Goal: Task Accomplishment & Management: Manage account settings

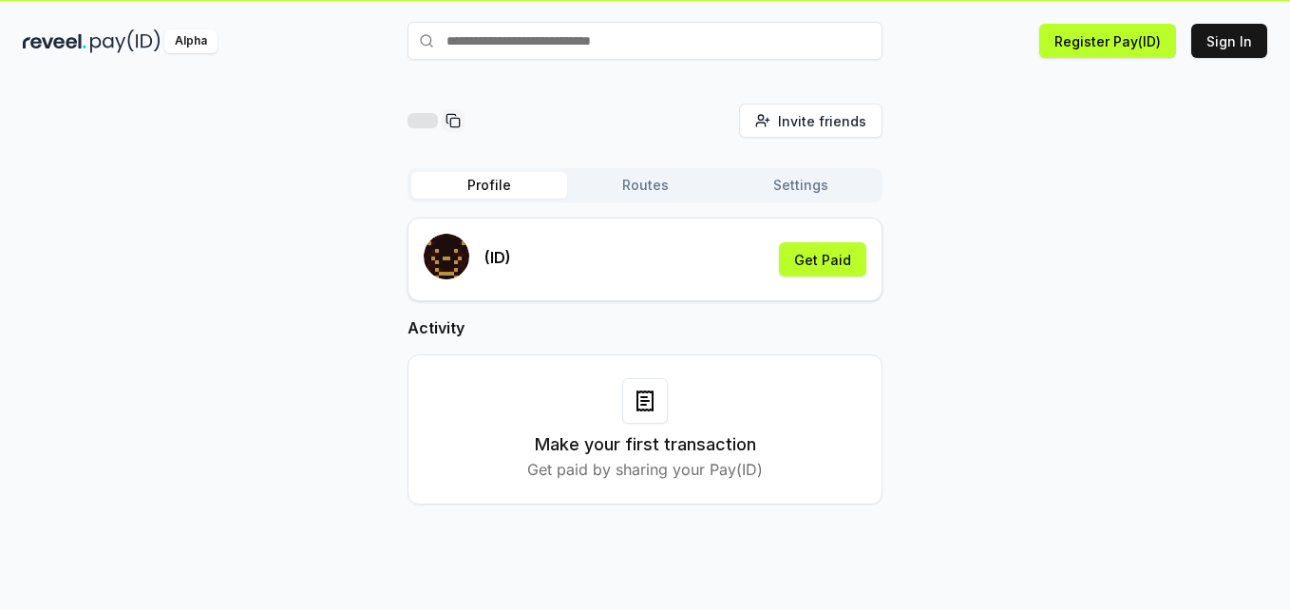
scroll to position [54, 0]
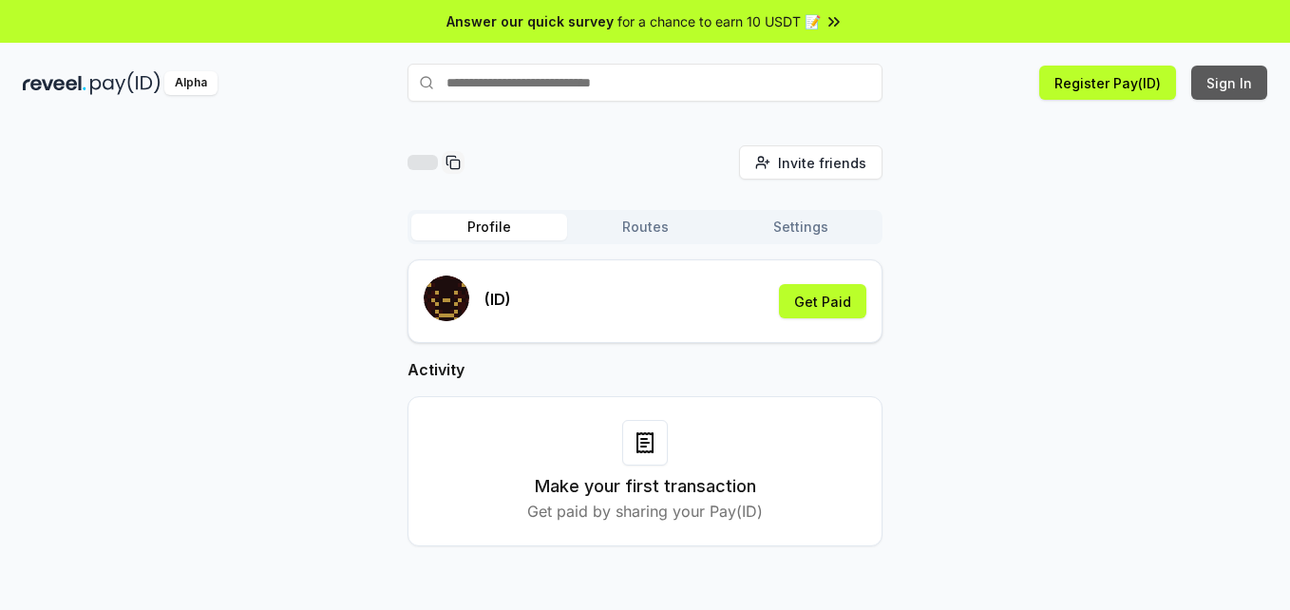
click at [1238, 85] on button "Sign In" at bounding box center [1229, 83] width 76 height 34
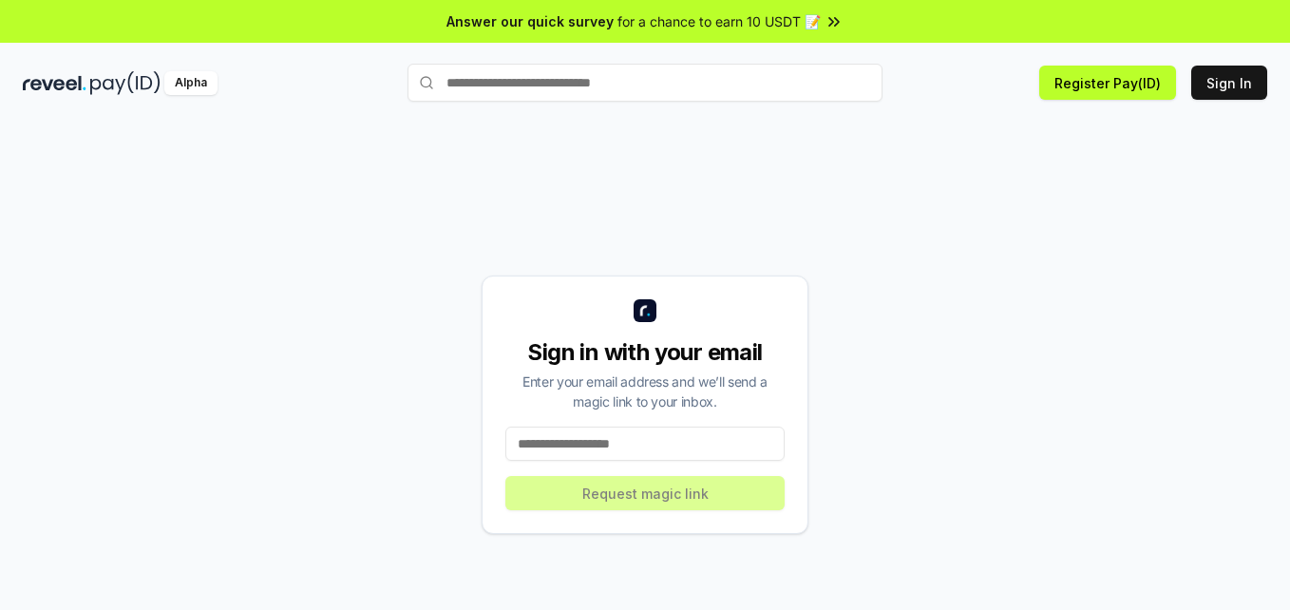
click at [665, 435] on input at bounding box center [644, 443] width 279 height 34
type input "**********"
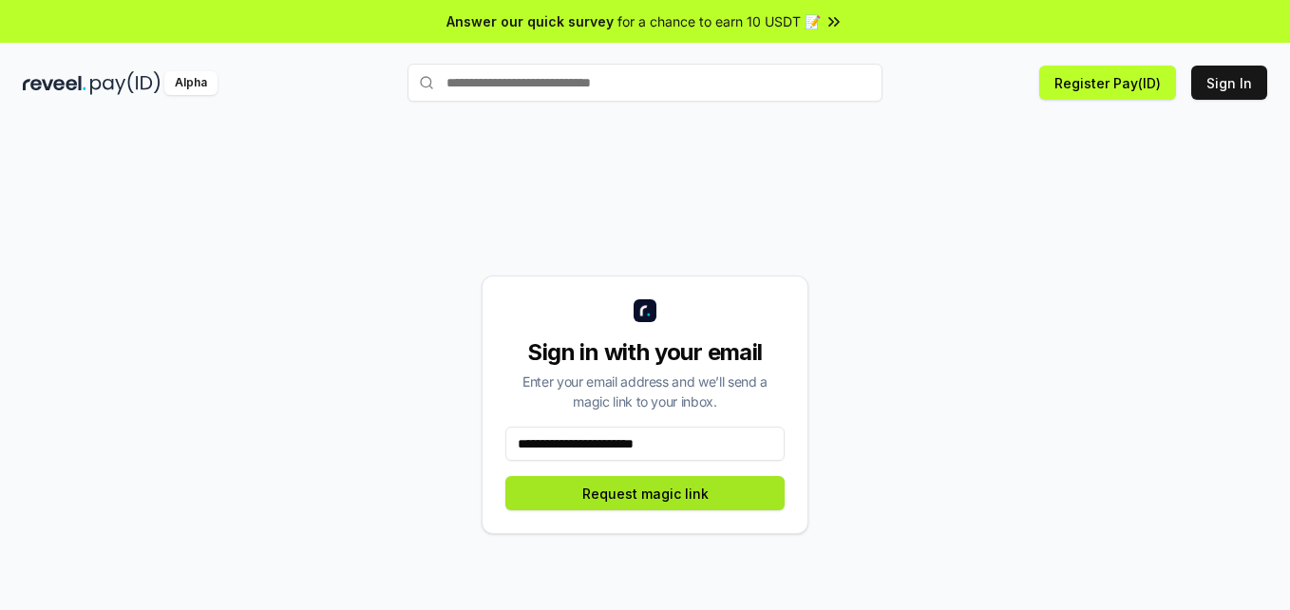
click at [697, 508] on button "Request magic link" at bounding box center [644, 493] width 279 height 34
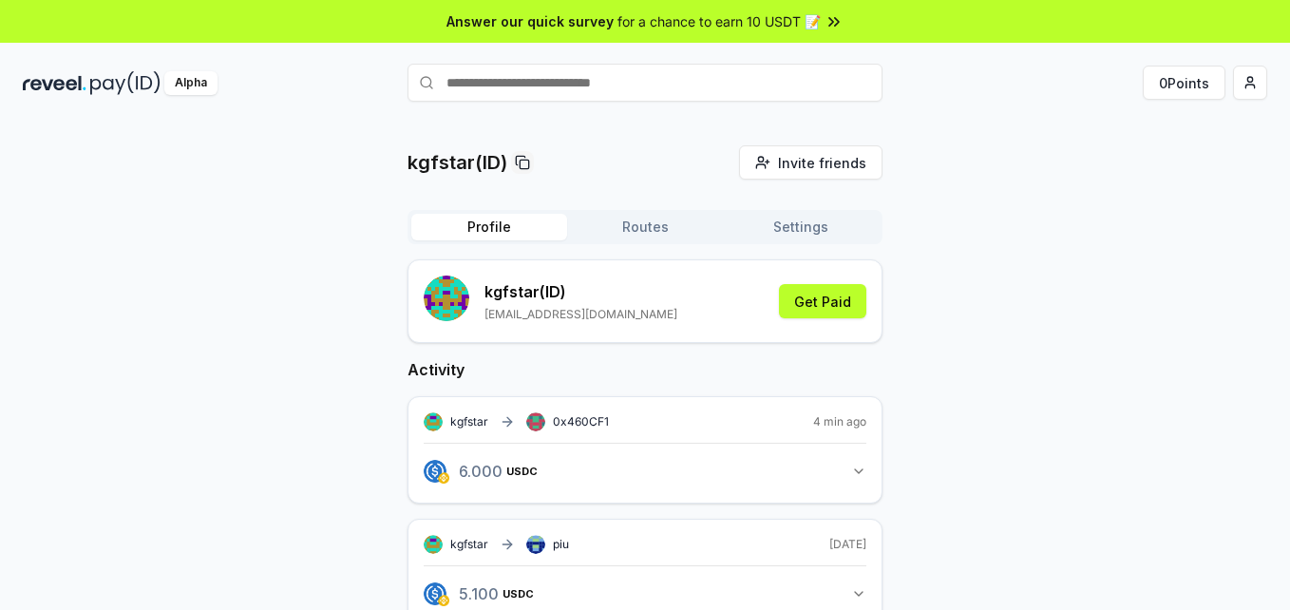
click at [642, 215] on button "Routes" at bounding box center [645, 227] width 156 height 27
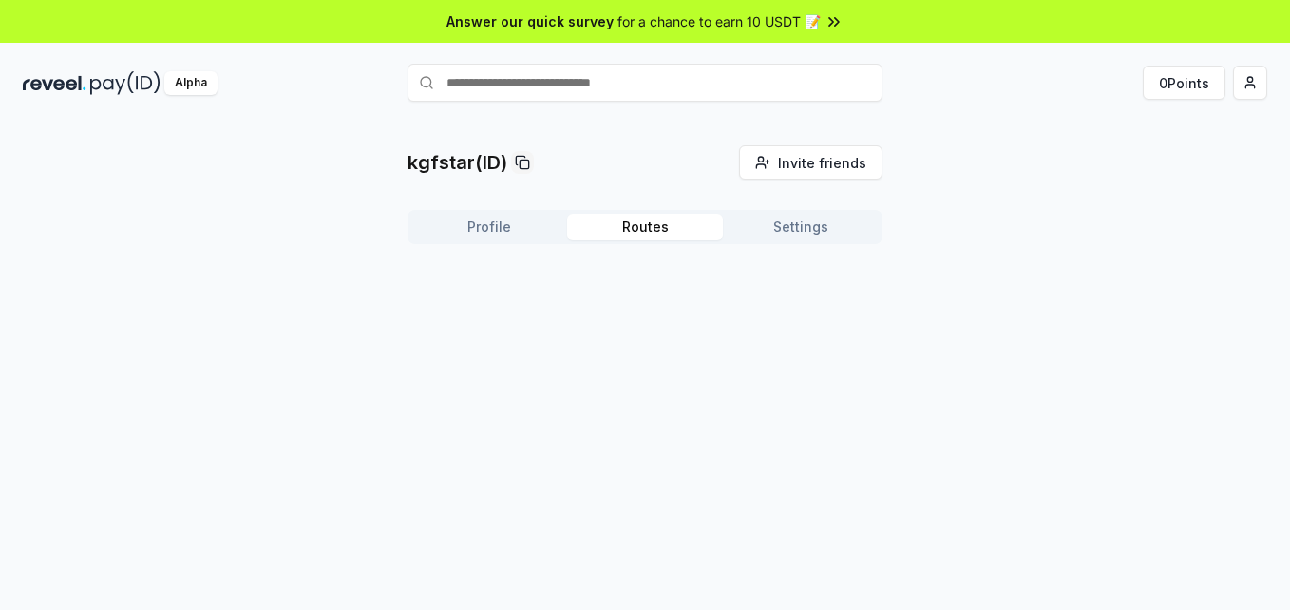
click at [803, 229] on button "Settings" at bounding box center [801, 227] width 156 height 27
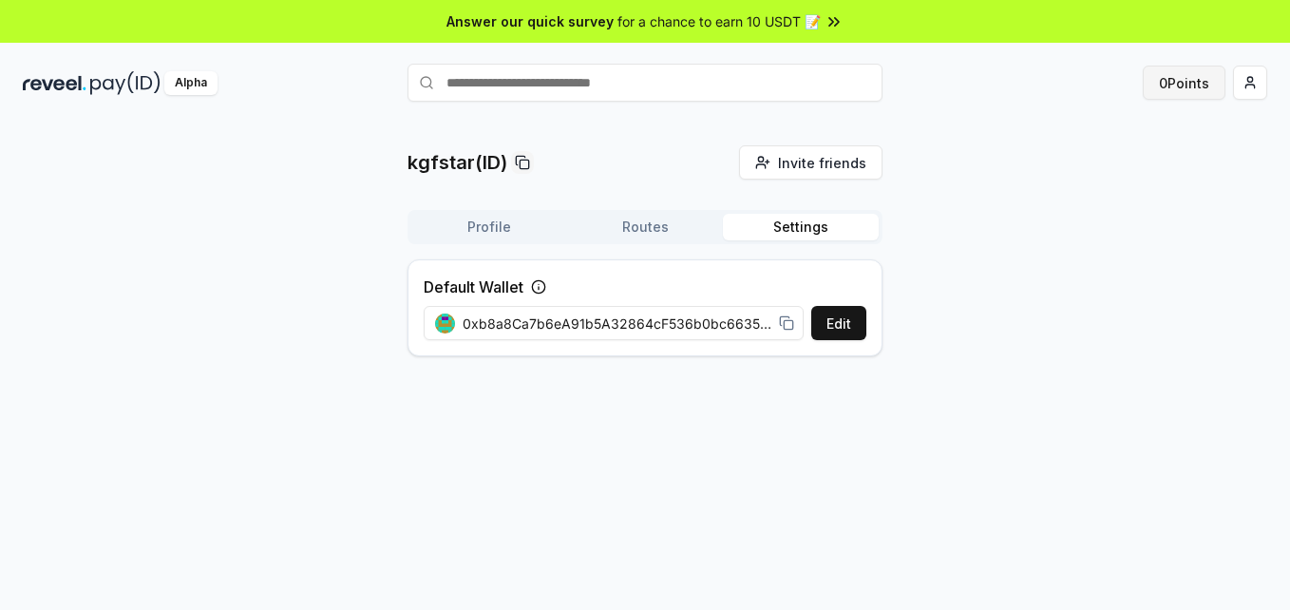
click at [1155, 85] on button "0 Points" at bounding box center [1183, 83] width 83 height 34
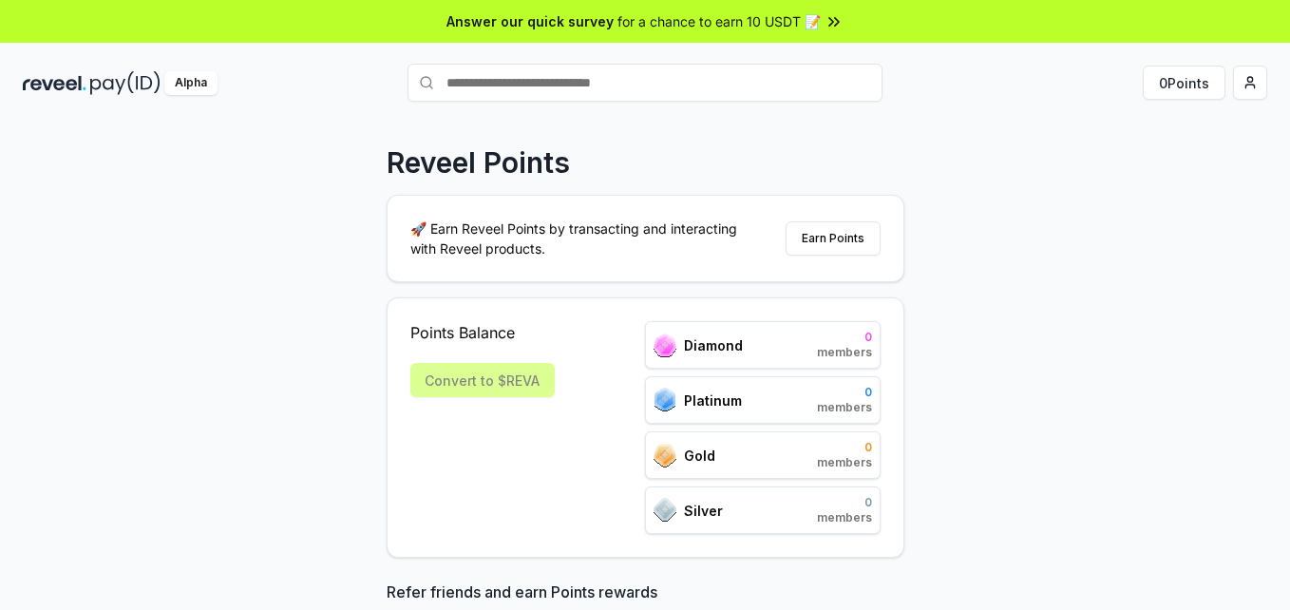
drag, startPoint x: 0, startPoint y: 0, endPoint x: 206, endPoint y: 343, distance: 400.0
click at [206, 343] on div "Reveel Points 🚀 Earn Reveel Points by transacting and interacting with Reveel p…" at bounding box center [645, 385] width 1290 height 556
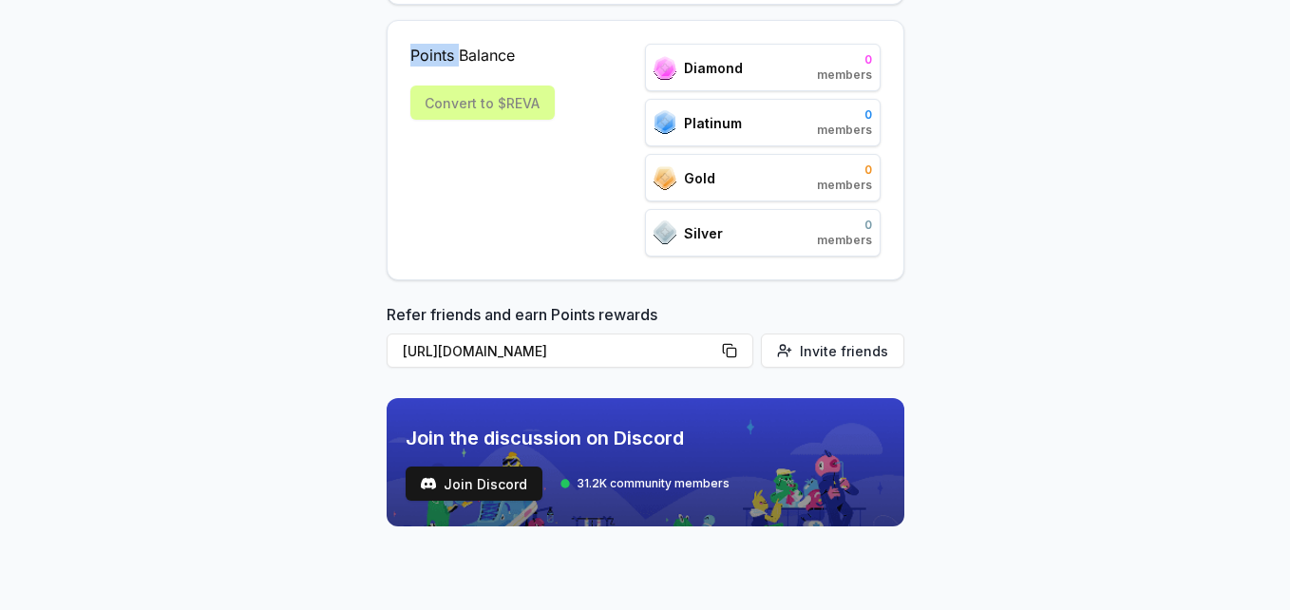
scroll to position [87, 0]
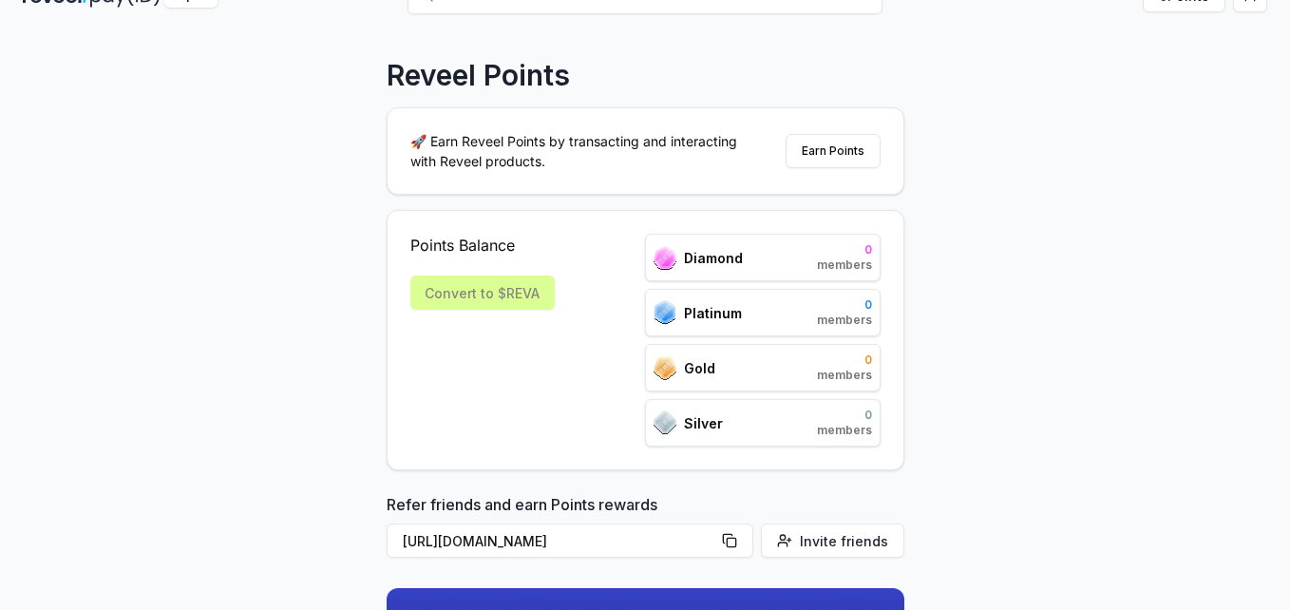
click at [1111, 252] on div "Reveel Points 🚀 Earn Reveel Points by transacting and interacting with Reveel p…" at bounding box center [645, 298] width 1290 height 556
click at [852, 156] on button "Earn Points" at bounding box center [832, 151] width 95 height 34
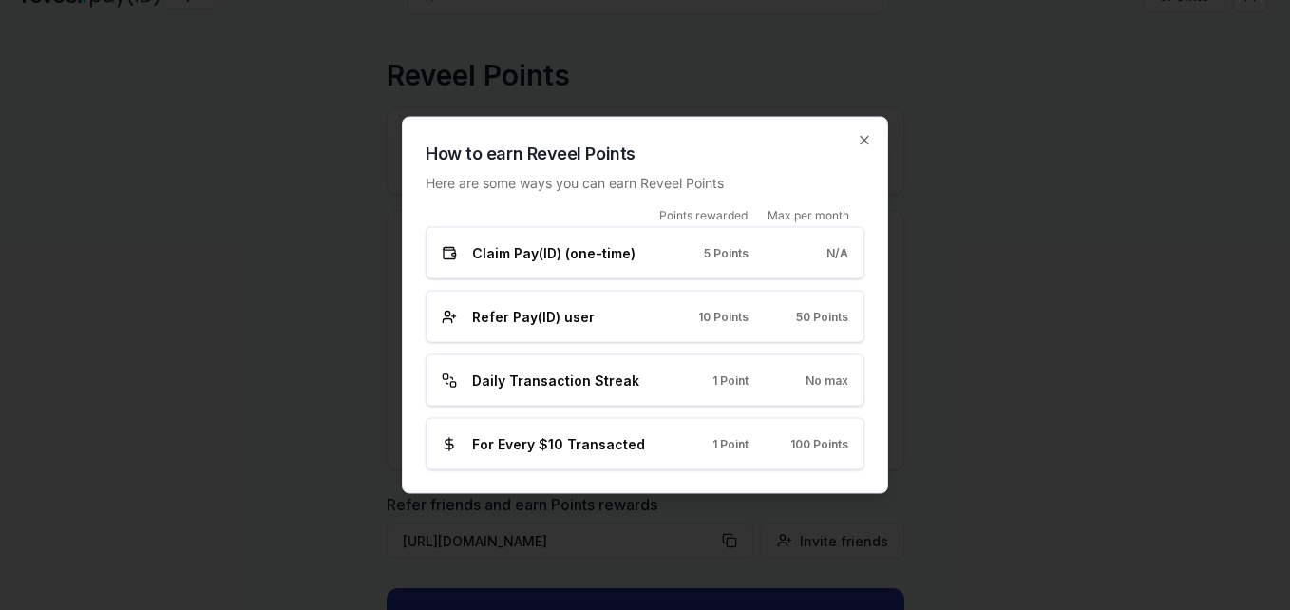
click at [916, 227] on div at bounding box center [645, 305] width 1290 height 610
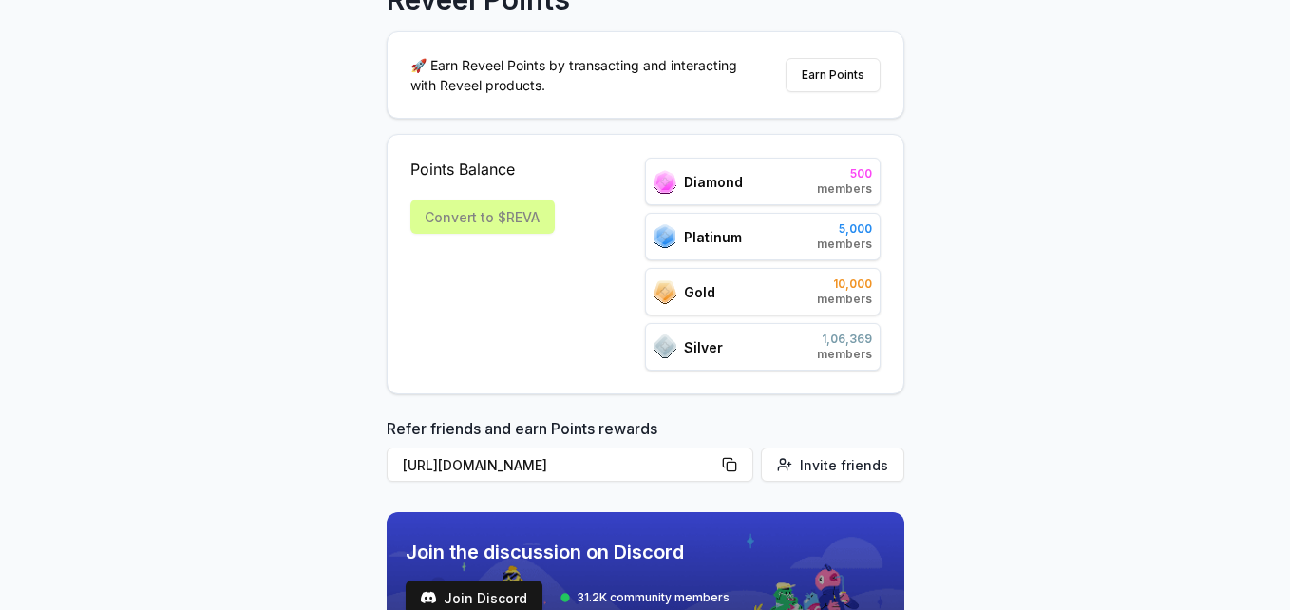
scroll to position [0, 0]
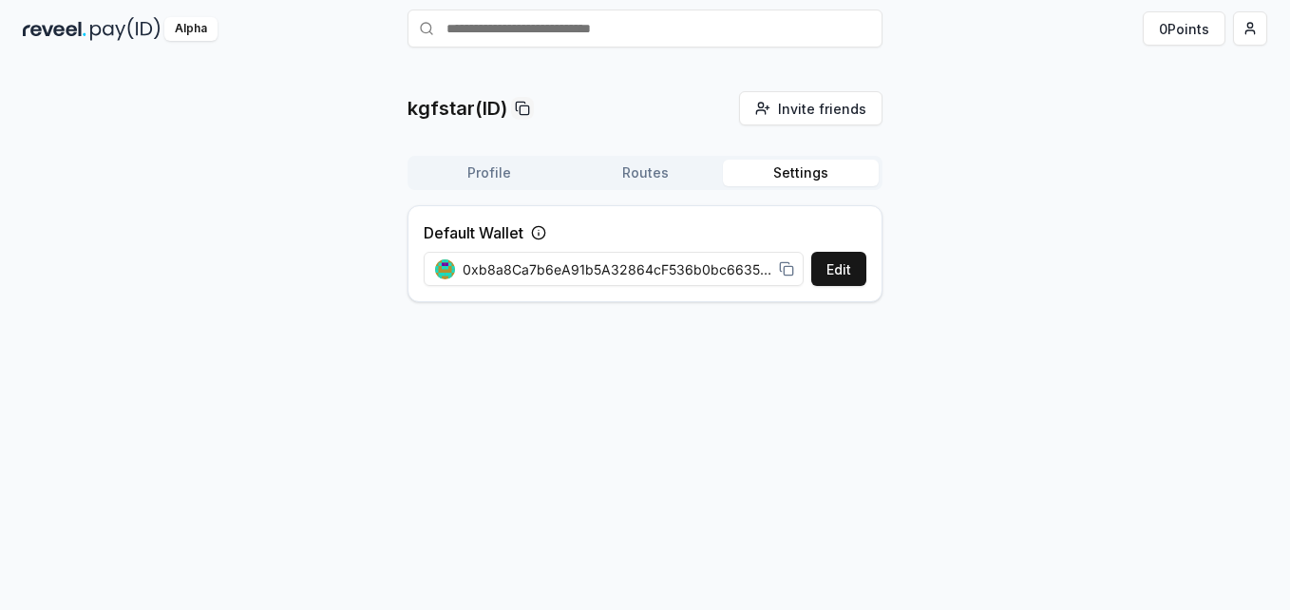
click at [499, 174] on button "Profile" at bounding box center [489, 173] width 156 height 27
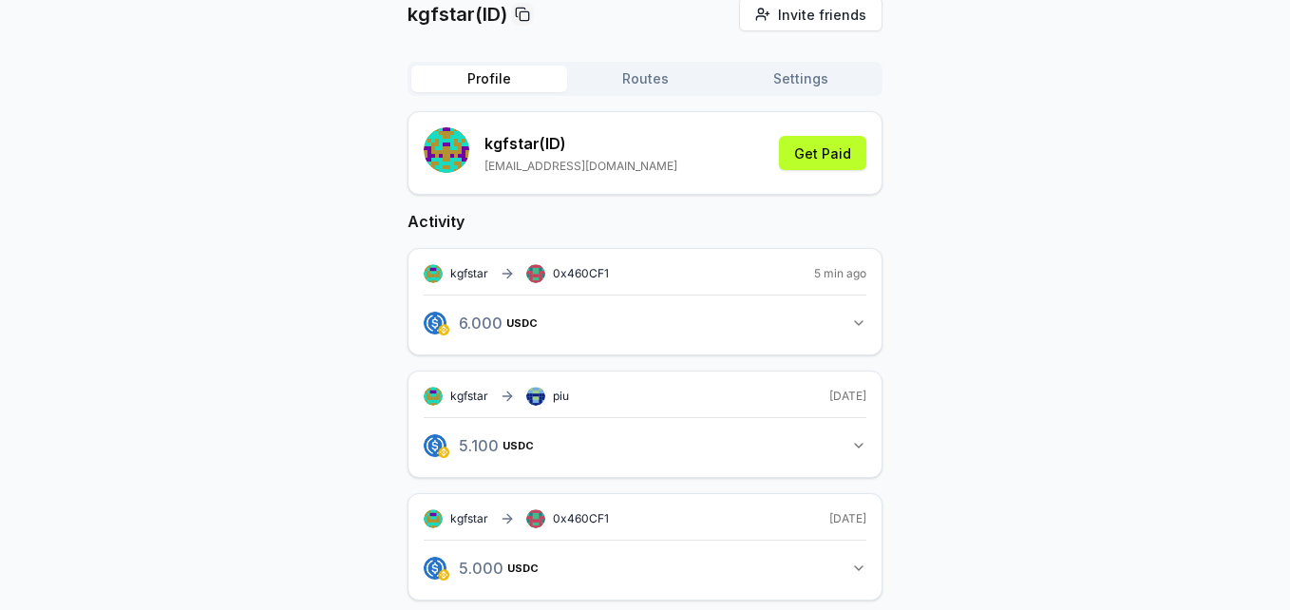
scroll to position [149, 0]
click at [506, 273] on icon at bounding box center [506, 272] width 15 height 15
